Goal: Task Accomplishment & Management: Complete application form

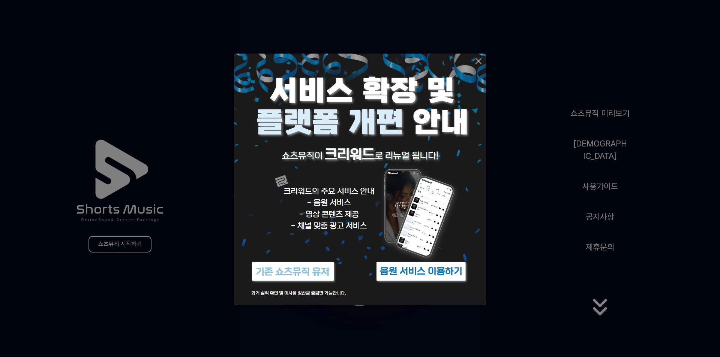
click at [483, 61] on img at bounding box center [360, 180] width 252 height 252
click at [478, 62] on icon at bounding box center [478, 60] width 5 height 5
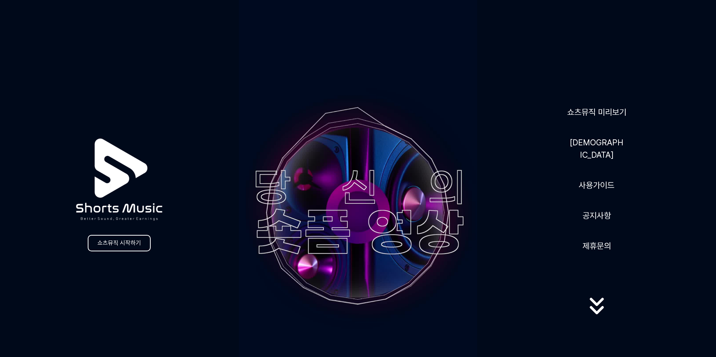
click at [590, 309] on icon at bounding box center [597, 306] width 48 height 30
click at [595, 298] on icon at bounding box center [597, 306] width 48 height 30
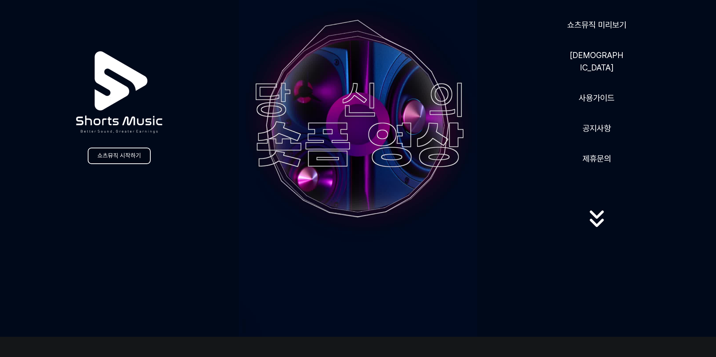
click at [127, 158] on link "쇼츠뮤직 시작하기" at bounding box center [119, 156] width 63 height 16
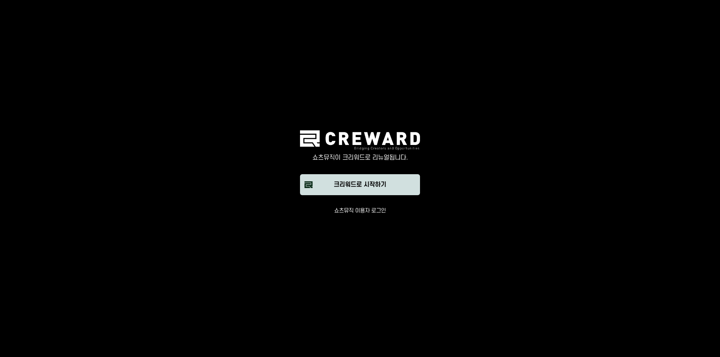
click at [367, 192] on button "크리워드로 시작하기" at bounding box center [360, 184] width 120 height 21
click at [375, 216] on main "쇼츠뮤직이 크리워드로 리뉴얼됩니다. 크리워드로 시작하기 쇼츠뮤직 이용자 로그인" at bounding box center [360, 178] width 720 height 357
click at [374, 215] on main "쇼츠뮤직이 크리워드로 리뉴얼됩니다. 크리워드로 시작하기 쇼츠뮤직 이용자 로그인" at bounding box center [360, 178] width 720 height 357
click at [370, 212] on button "쇼츠뮤직 이용자 로그인" at bounding box center [360, 210] width 52 height 7
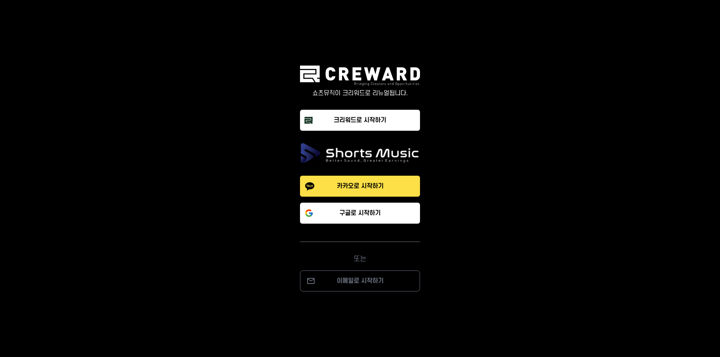
click at [382, 154] on img at bounding box center [360, 153] width 120 height 21
click at [383, 183] on p "카카오로 시작하기" at bounding box center [360, 186] width 47 height 9
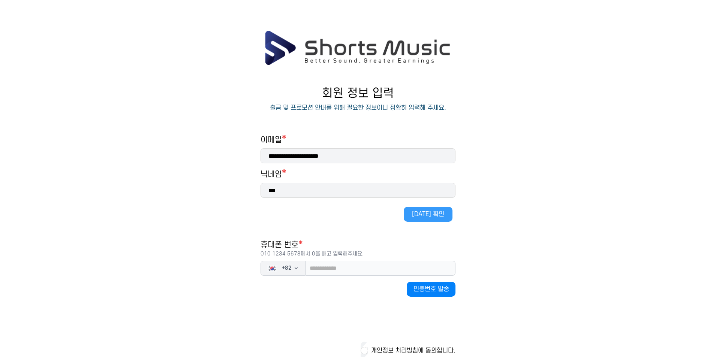
click at [430, 216] on button "[DATE] 확인" at bounding box center [428, 214] width 49 height 15
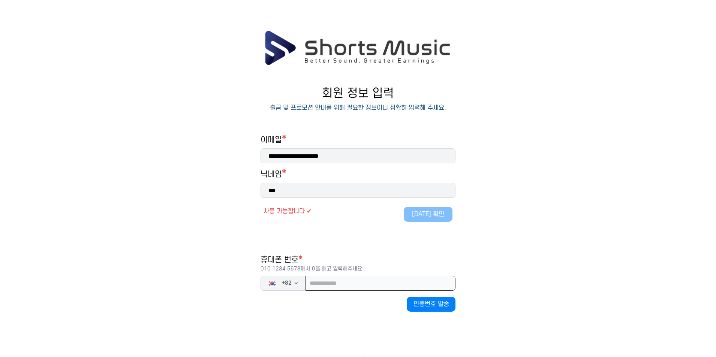
click at [359, 285] on input "tel" at bounding box center [381, 283] width 150 height 15
type input "**********"
click at [428, 301] on button "인증번호 발송" at bounding box center [431, 304] width 49 height 15
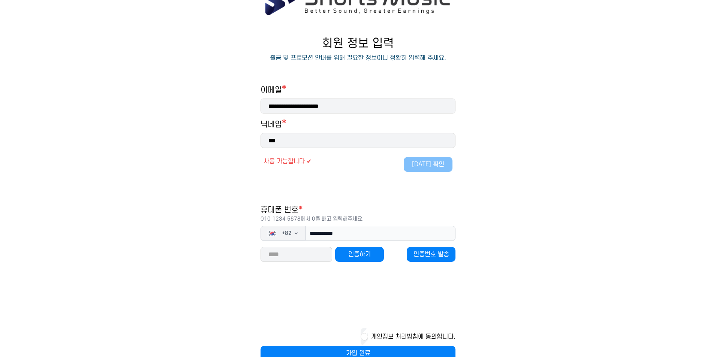
scroll to position [69, 0]
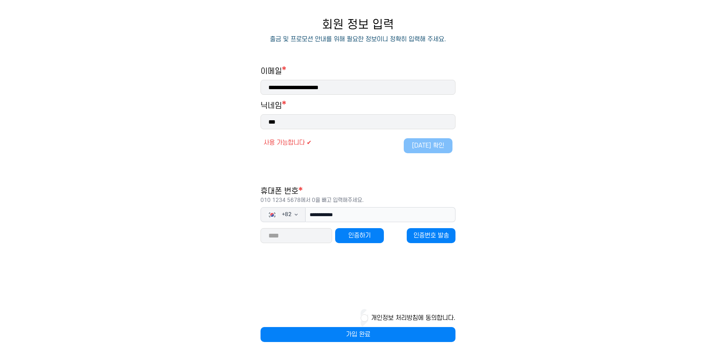
click at [318, 229] on input "number" at bounding box center [297, 235] width 72 height 15
type input "*****"
click at [387, 340] on button "가입 완료" at bounding box center [358, 334] width 195 height 15
click at [377, 316] on button "개인정보 처리방침에 동의합니다." at bounding box center [413, 318] width 84 height 9
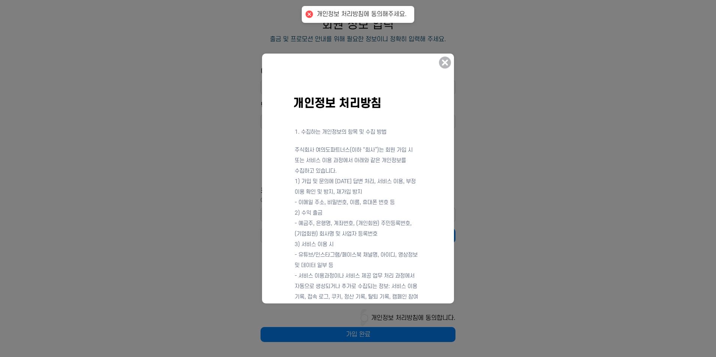
click at [449, 58] on icon at bounding box center [445, 63] width 12 height 12
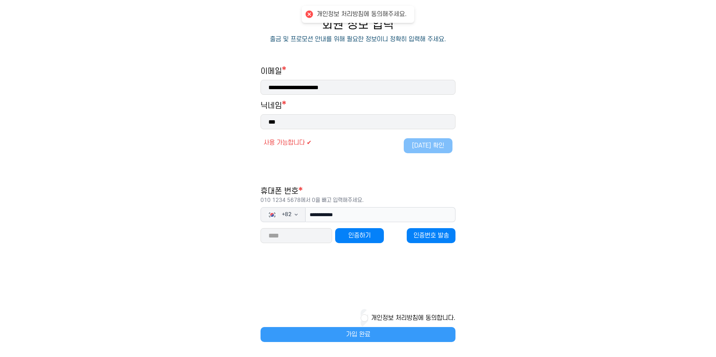
click at [365, 334] on button "가입 완료" at bounding box center [358, 334] width 195 height 15
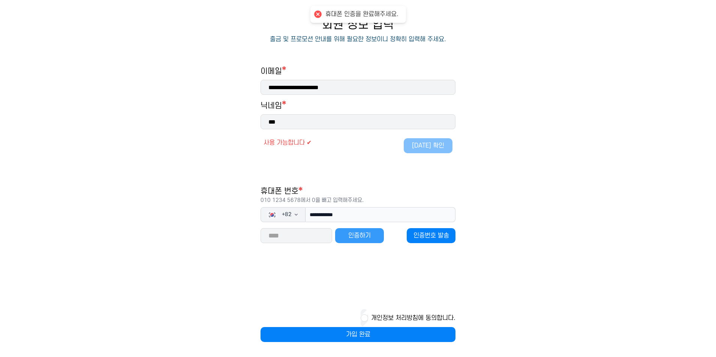
click at [361, 237] on button "인증하기" at bounding box center [359, 235] width 49 height 15
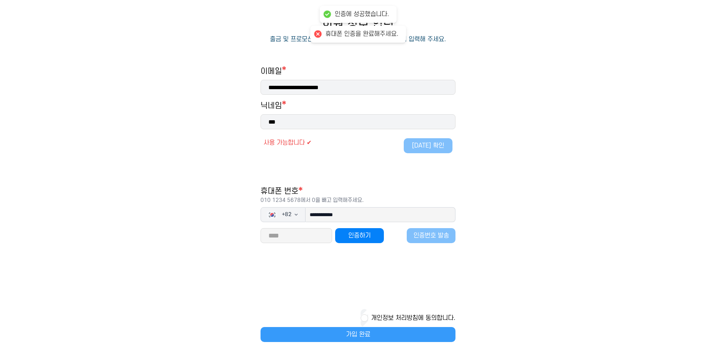
click at [357, 334] on button "가입 완료" at bounding box center [358, 334] width 195 height 15
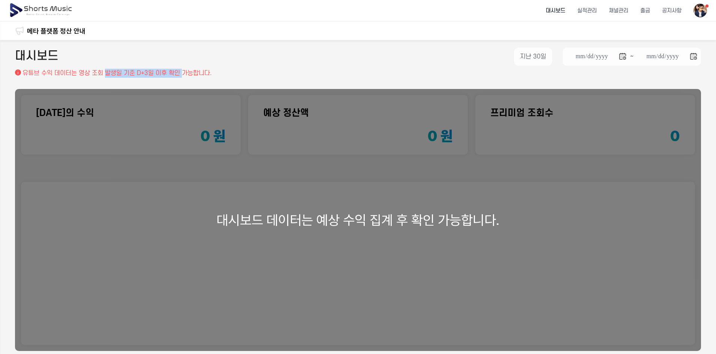
drag, startPoint x: 108, startPoint y: 75, endPoint x: 185, endPoint y: 76, distance: 76.9
click at [185, 76] on p "유튜브 수익 데이터는 영상 조회 발생일 기준 D+3일 이후 확인 가능합니다." at bounding box center [116, 73] width 189 height 9
click at [189, 78] on div "**********" at bounding box center [358, 222] width 716 height 364
click at [365, 207] on div "대시보드 데이터는 예상 수익 집계 후 확인 가능합니다." at bounding box center [358, 220] width 686 height 262
click at [648, 10] on li "출금" at bounding box center [645, 11] width 22 height 20
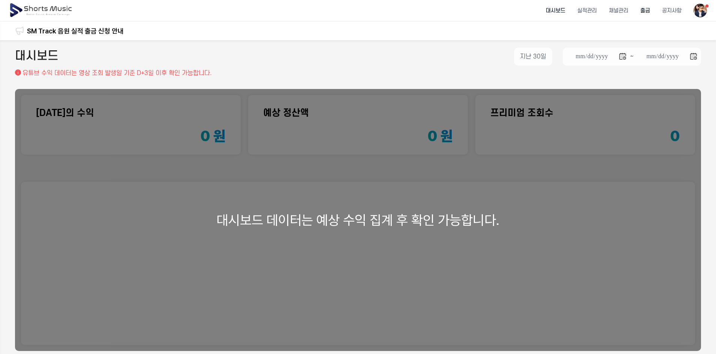
click at [647, 10] on li "출금" at bounding box center [645, 11] width 22 height 20
click at [646, 10] on li "출금" at bounding box center [645, 11] width 22 height 20
click at [631, 11] on li "채널관리" at bounding box center [618, 11] width 31 height 20
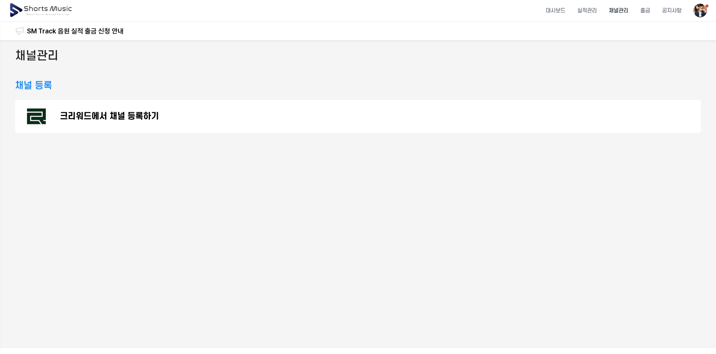
click at [219, 118] on div "크리워드에서 채널 등록하기" at bounding box center [358, 116] width 686 height 33
